Goal: Check status: Check status

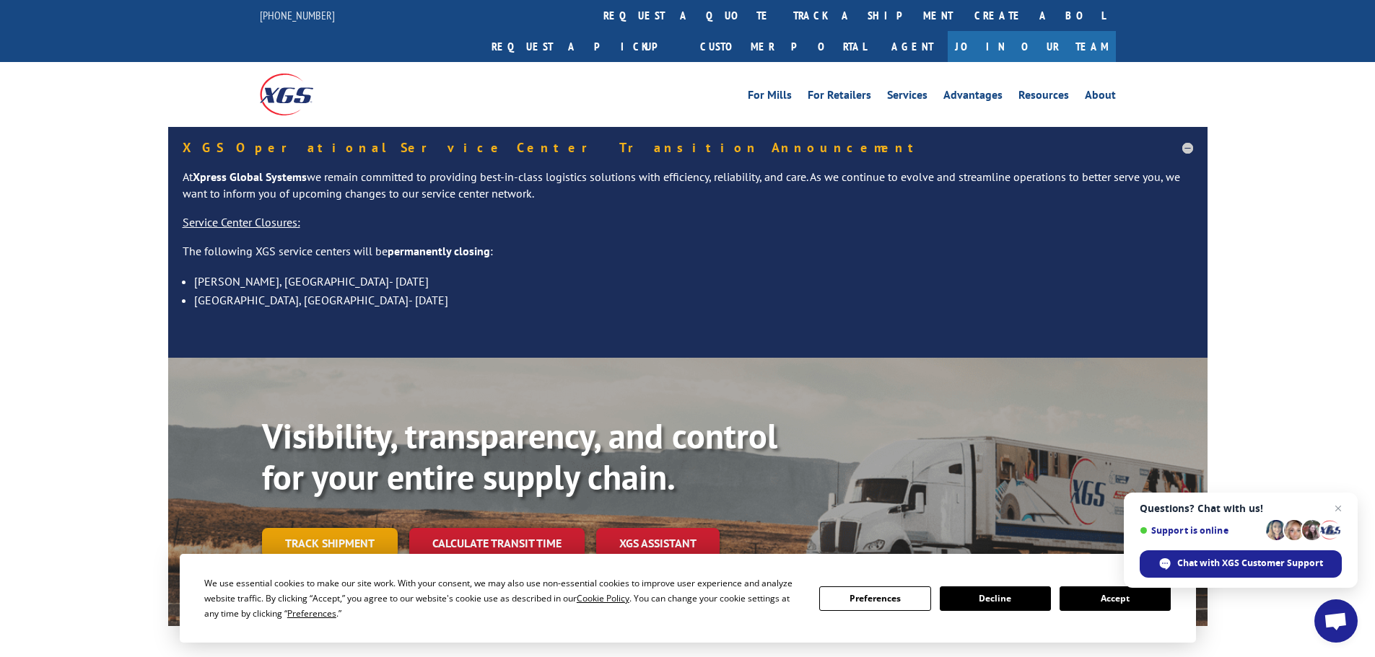
click at [341, 528] on link "Track shipment" at bounding box center [330, 543] width 136 height 30
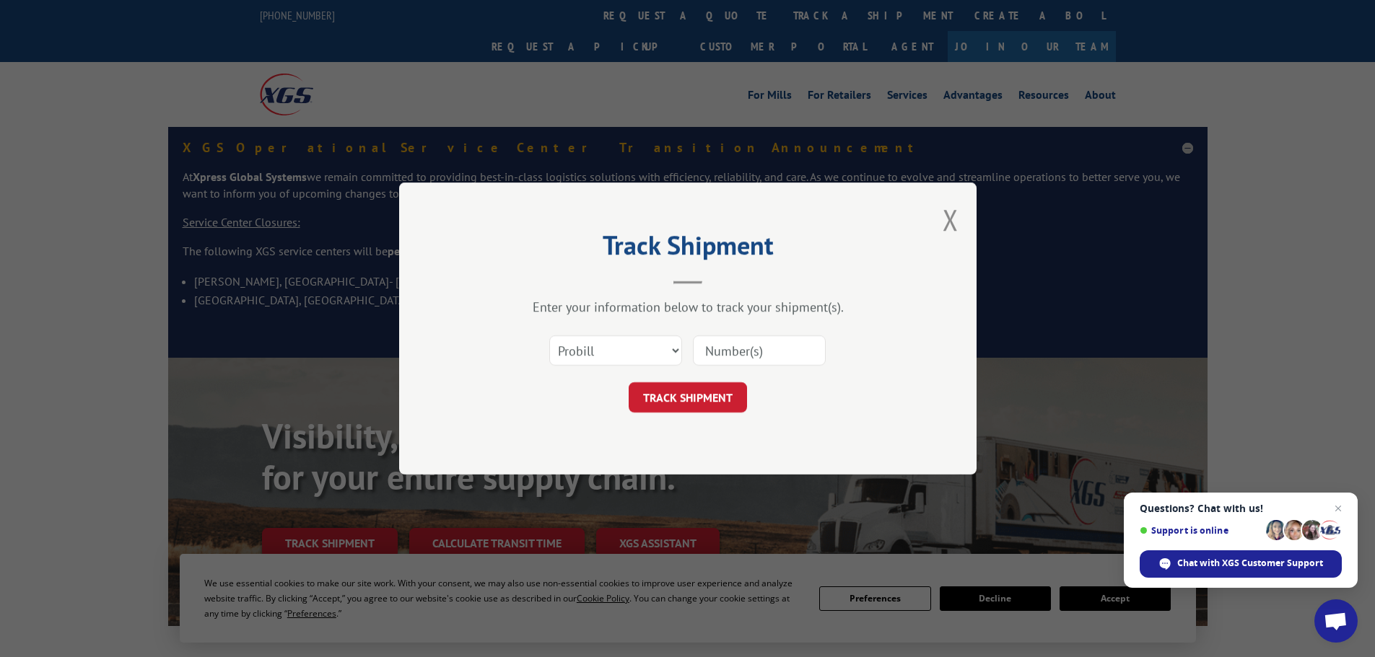
click at [748, 346] on input at bounding box center [759, 351] width 133 height 30
paste input "605573"
type input "605573"
click at [582, 342] on select "Select category... Probill BOL PO" at bounding box center [615, 351] width 133 height 30
select select "bol"
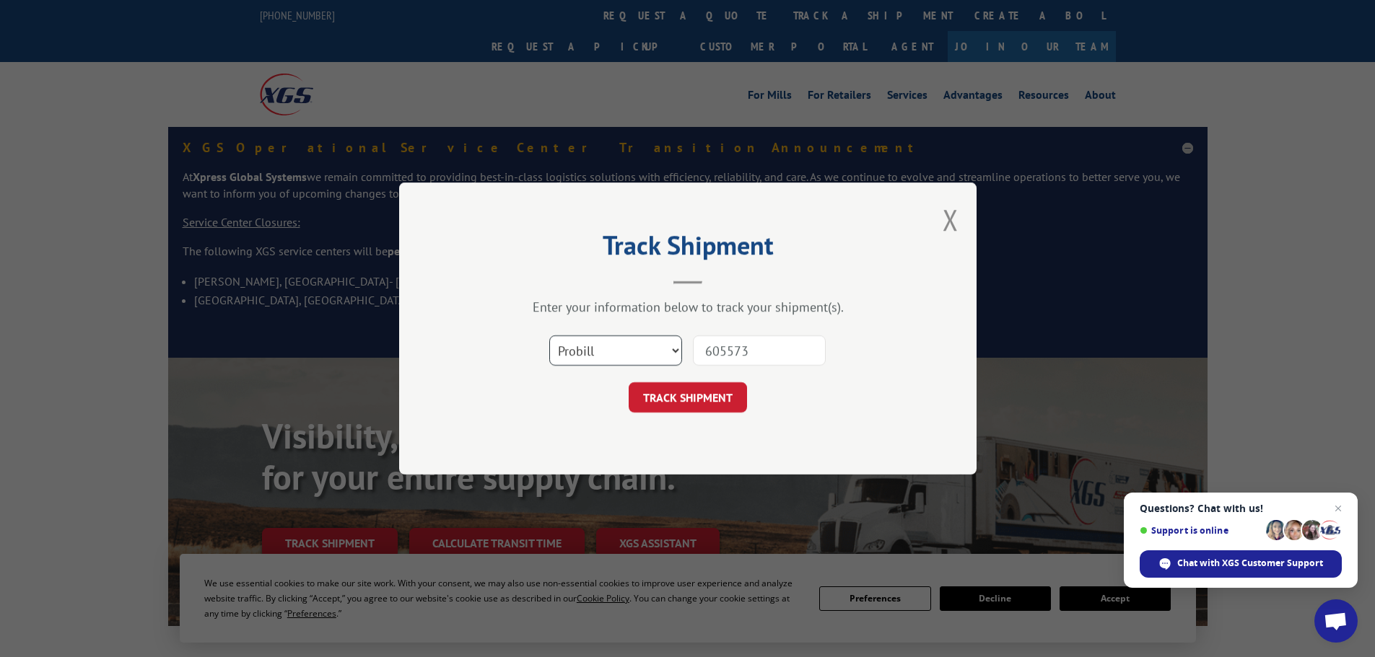
click at [549, 336] on select "Select category... Probill BOL PO" at bounding box center [615, 351] width 133 height 30
click at [699, 402] on button "TRACK SHIPMENT" at bounding box center [688, 397] width 118 height 30
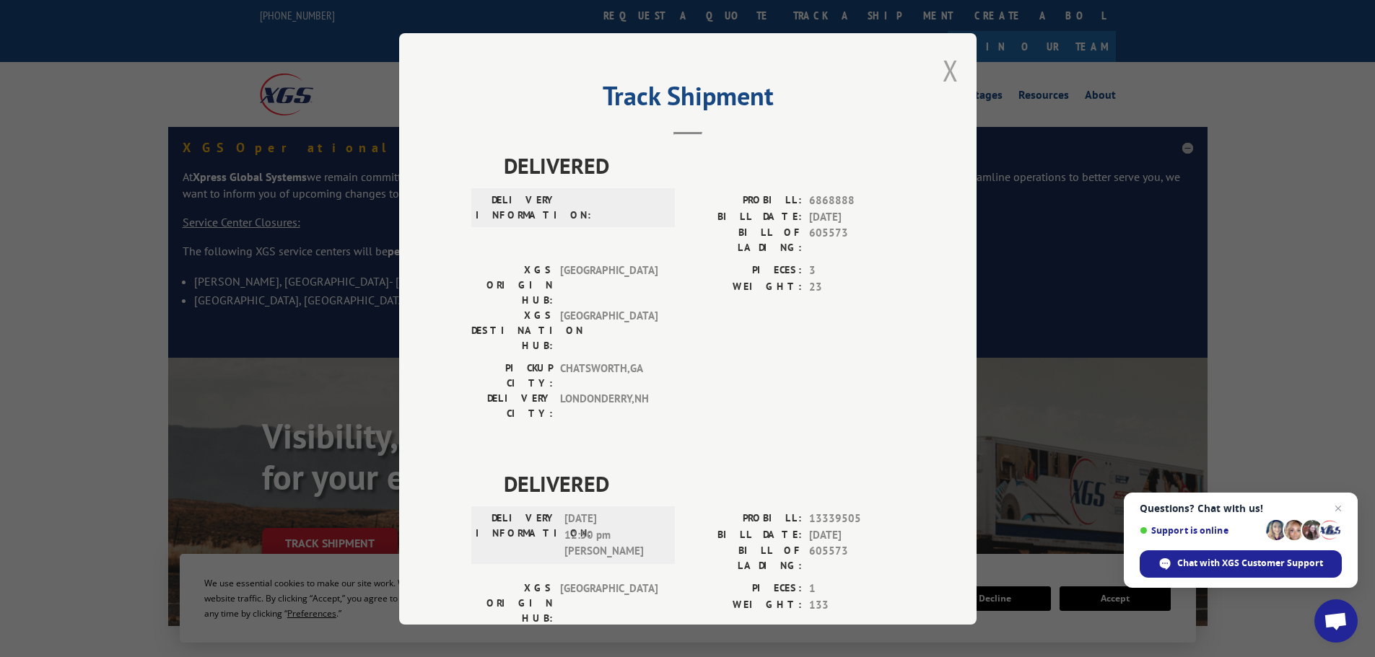
click at [942, 72] on button "Close modal" at bounding box center [950, 70] width 16 height 38
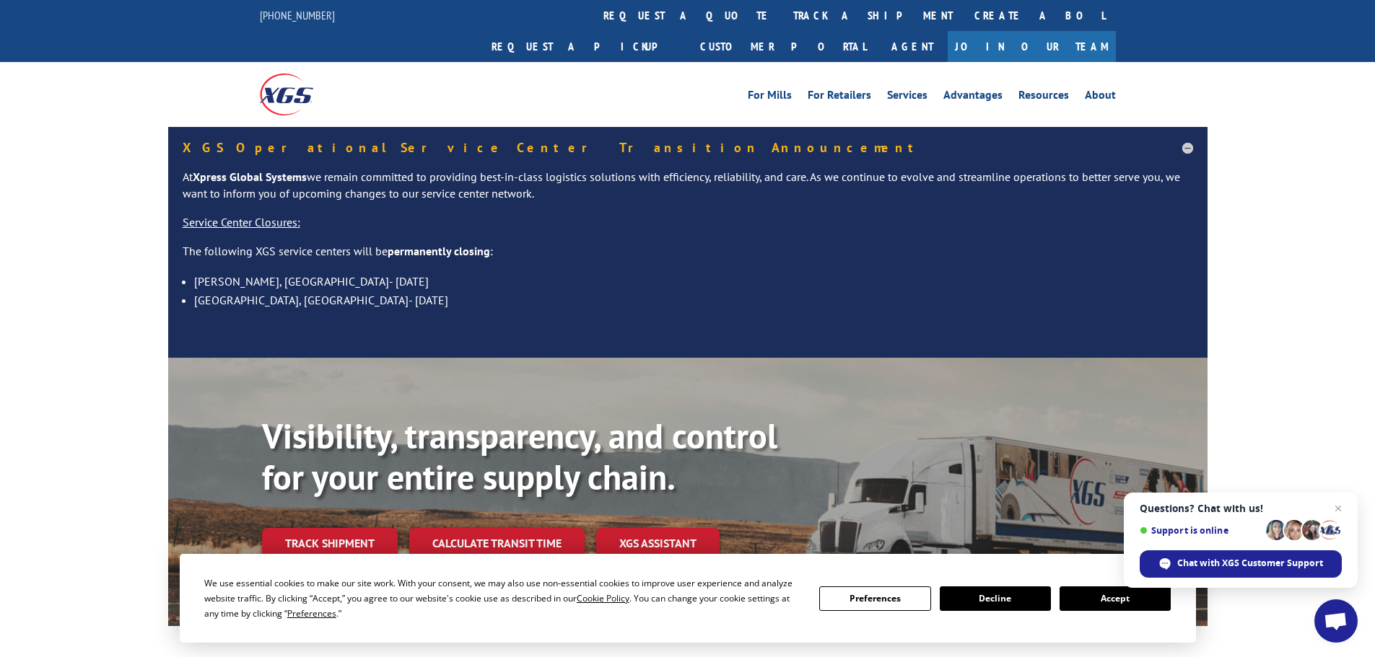
click at [1086, 593] on button "Accept" at bounding box center [1114, 599] width 111 height 25
